Goal: Task Accomplishment & Management: Manage account settings

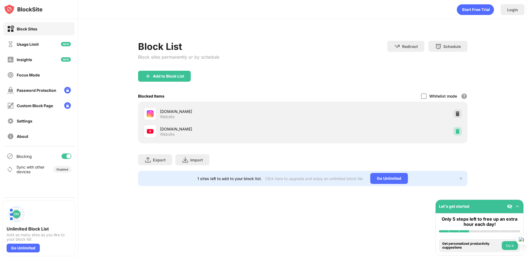
click at [457, 134] on div at bounding box center [457, 131] width 9 height 9
